Goal: Task Accomplishment & Management: Use online tool/utility

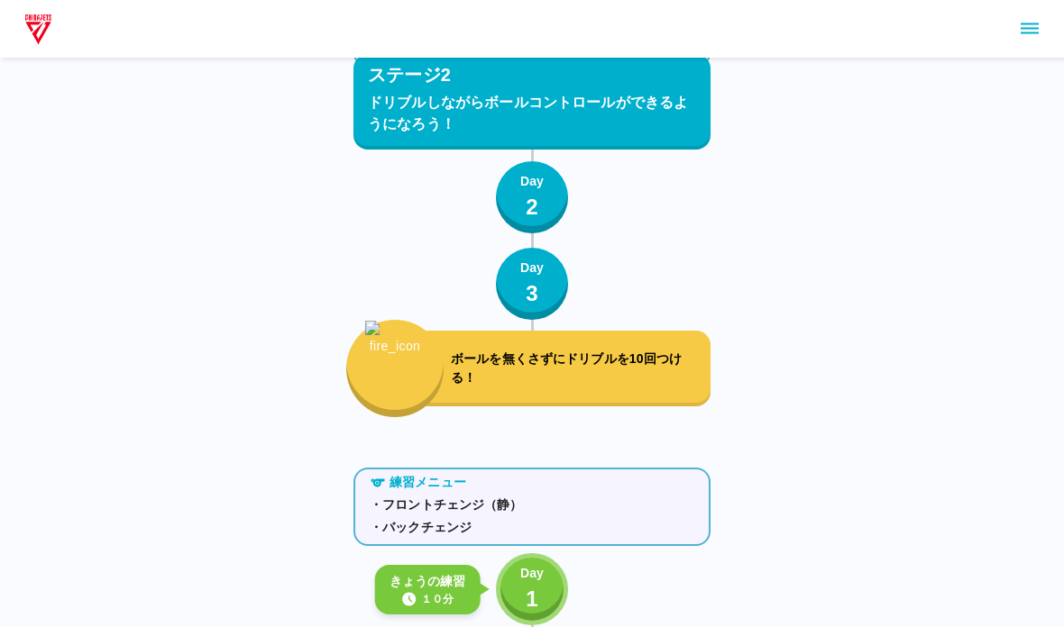
scroll to position [2935, 0]
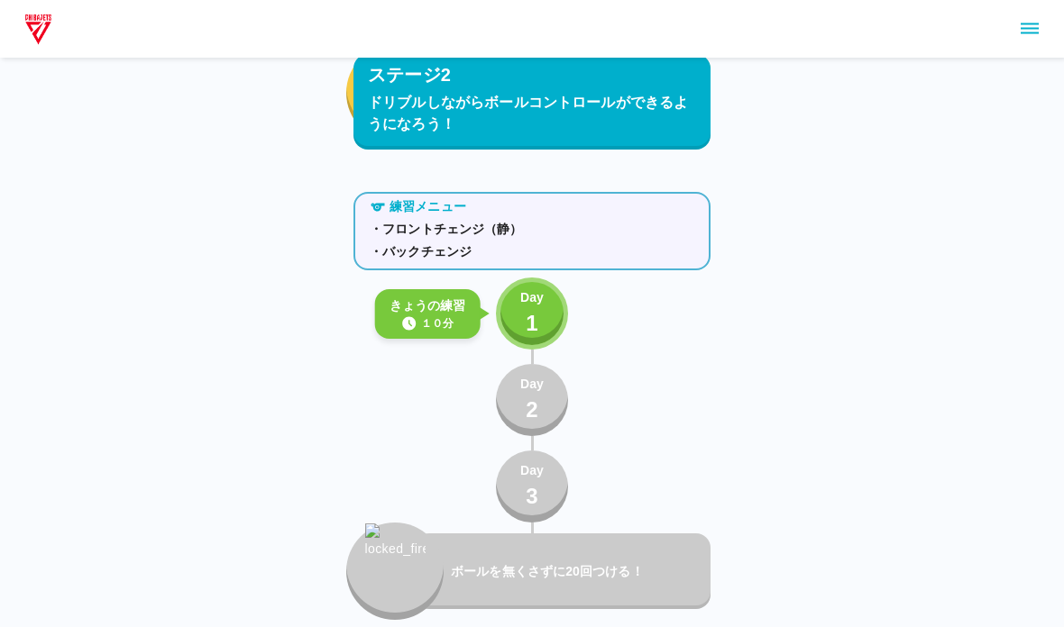
click at [513, 306] on button "Day 1" at bounding box center [532, 314] width 72 height 72
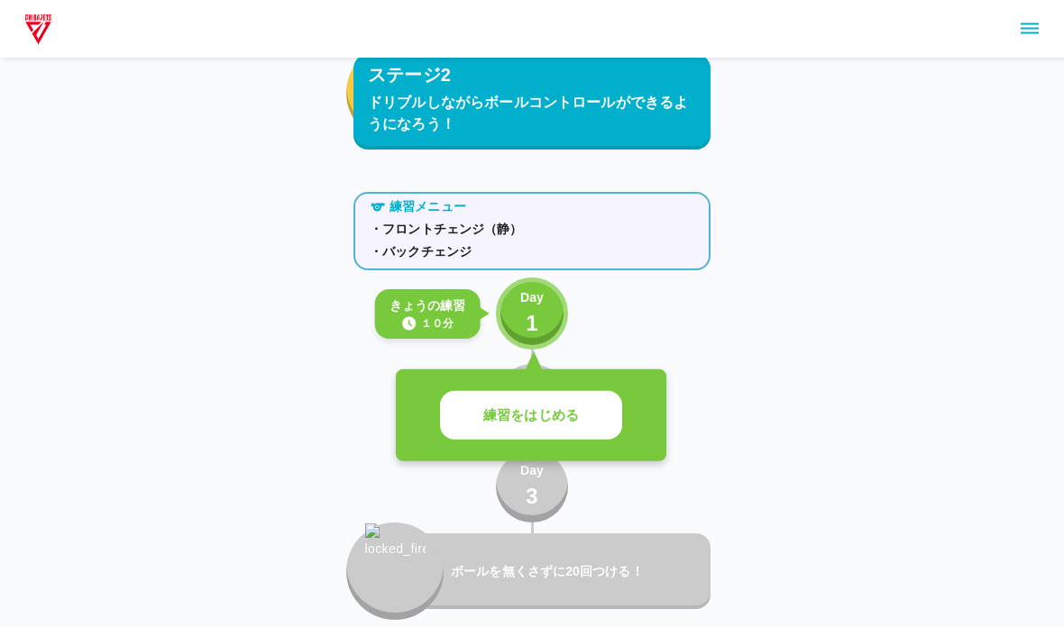
click at [484, 421] on p "練習をはじめる" at bounding box center [531, 416] width 96 height 21
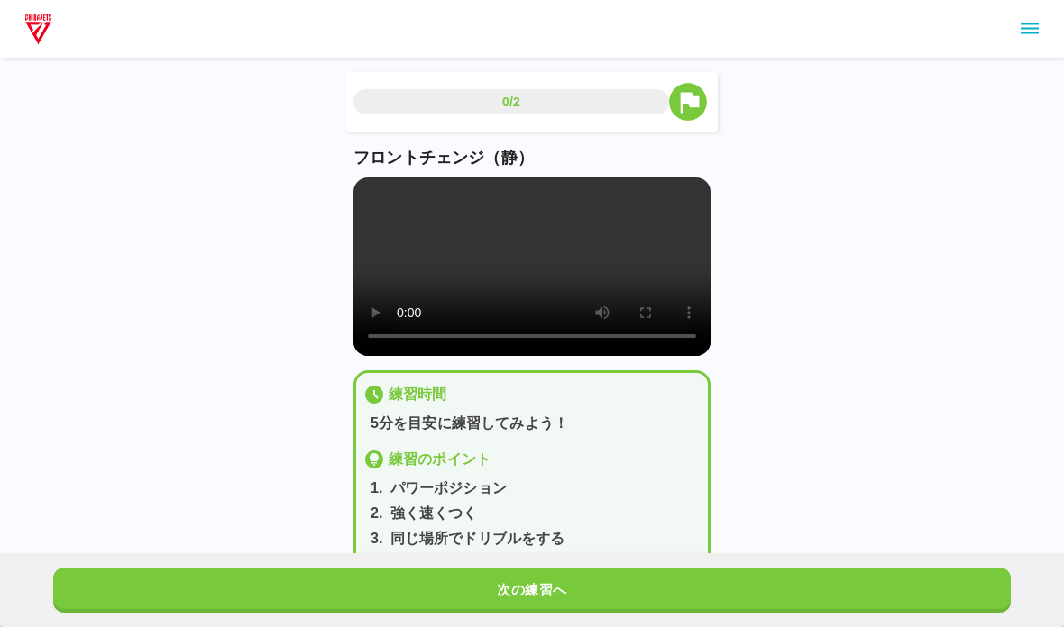
click at [399, 286] on video at bounding box center [531, 267] width 357 height 178
click at [366, 191] on video at bounding box center [531, 267] width 357 height 178
click at [272, 610] on button "次の練習へ" at bounding box center [531, 590] width 957 height 45
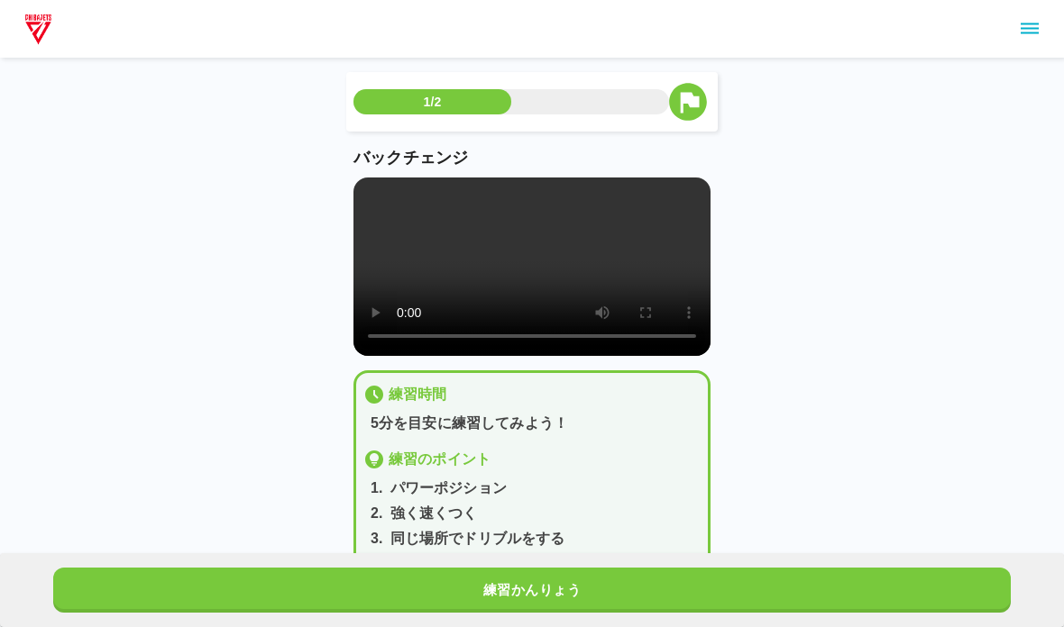
click at [368, 188] on video at bounding box center [531, 267] width 357 height 178
click at [591, 591] on button "練習かんりょう" at bounding box center [531, 590] width 957 height 45
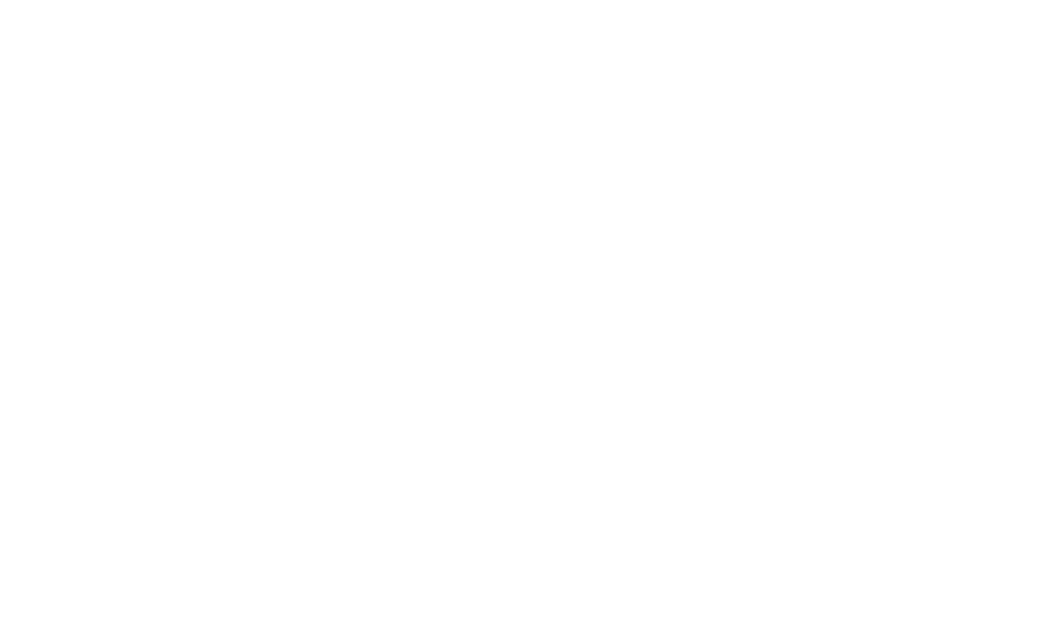
click at [864, 7] on html at bounding box center [532, 3] width 1064 height 7
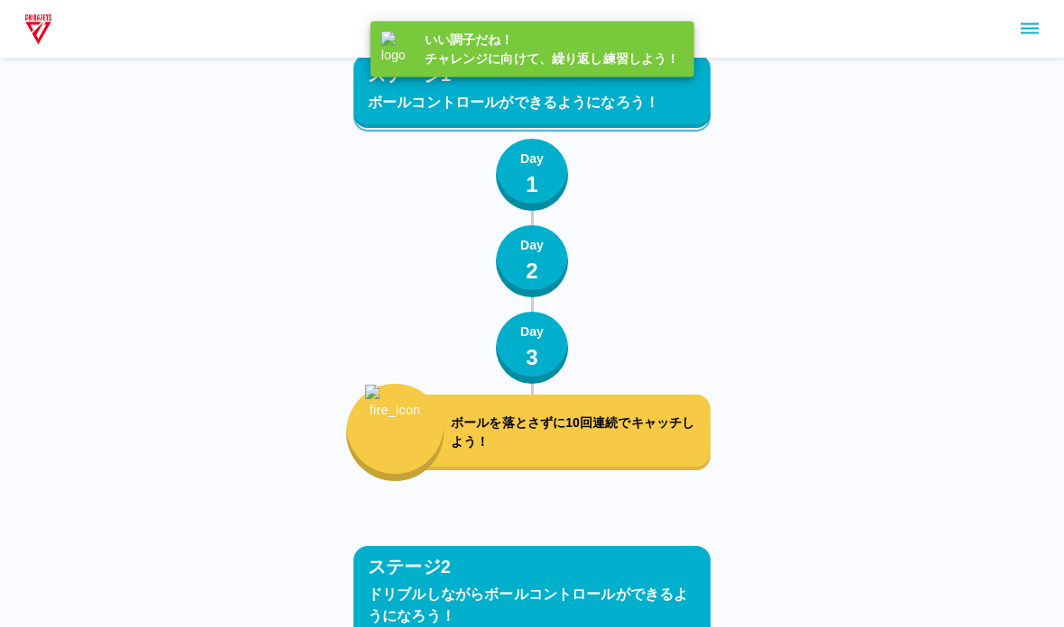
scroll to position [2935, 0]
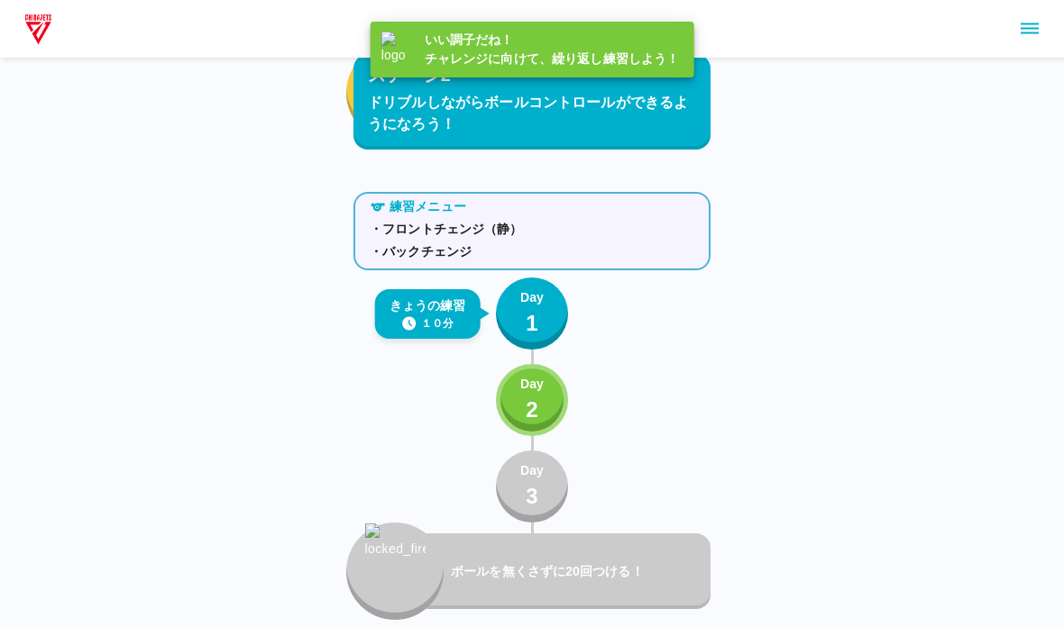
click at [524, 388] on p "Day" at bounding box center [531, 384] width 23 height 19
